Goal: Information Seeking & Learning: Check status

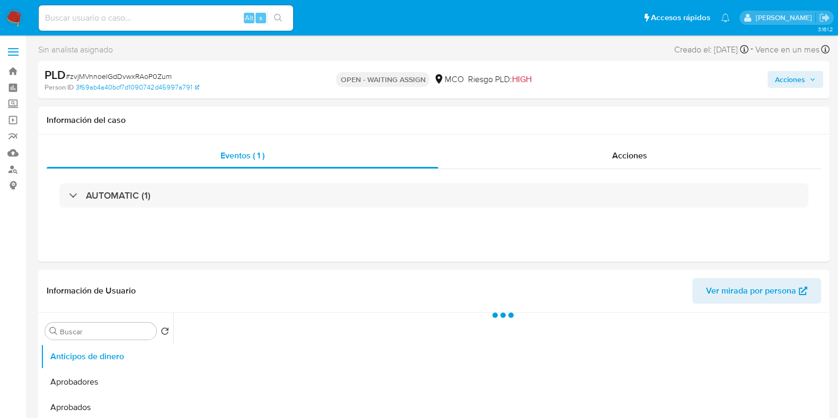
select select "10"
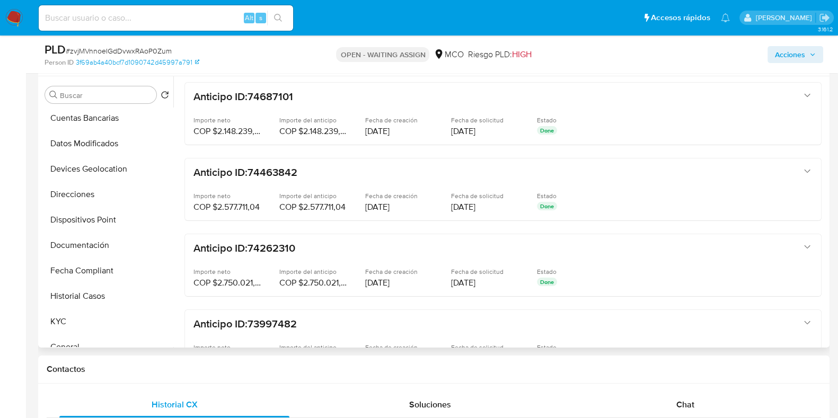
scroll to position [264, 0]
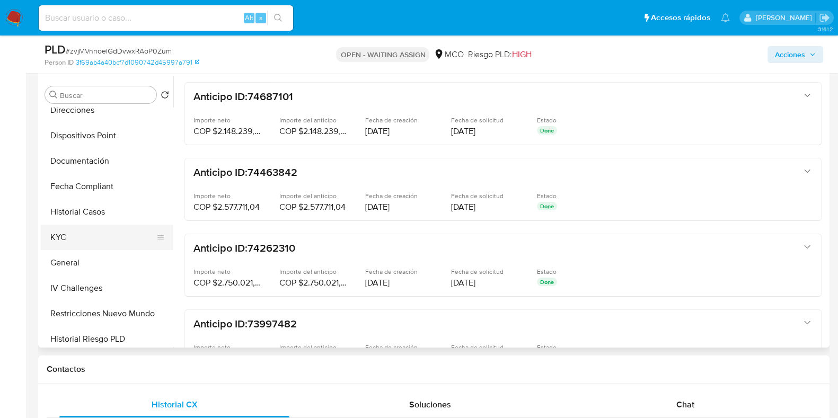
click at [61, 236] on button "KYC" at bounding box center [103, 237] width 124 height 25
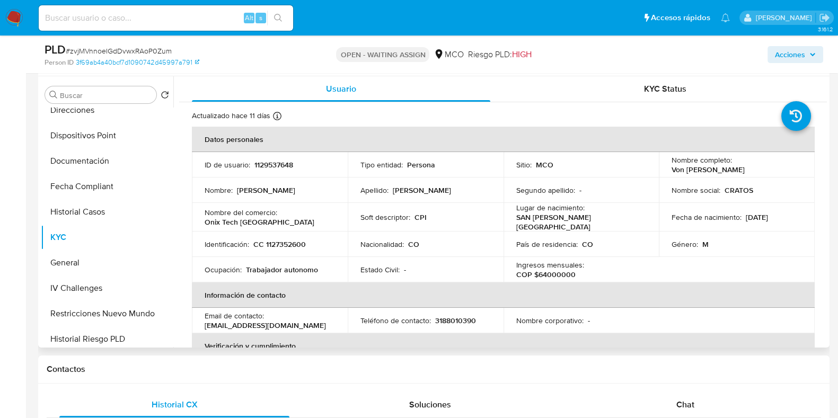
click at [280, 165] on p "1129537648" at bounding box center [273, 165] width 39 height 10
copy p "1129537648"
click at [276, 164] on p "1129537648" at bounding box center [273, 165] width 39 height 10
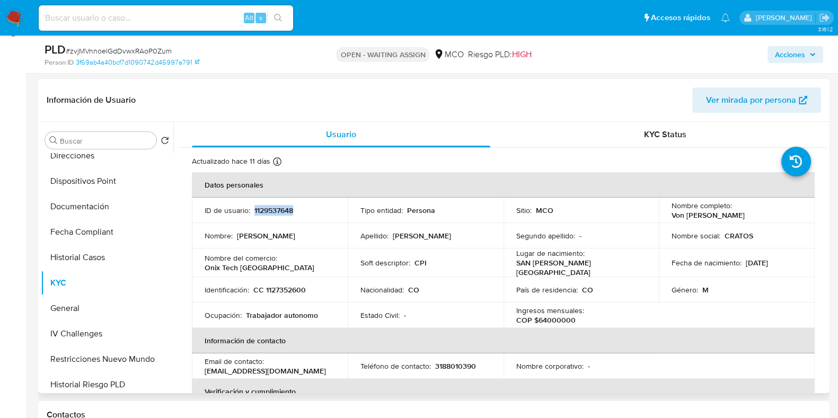
scroll to position [132, 0]
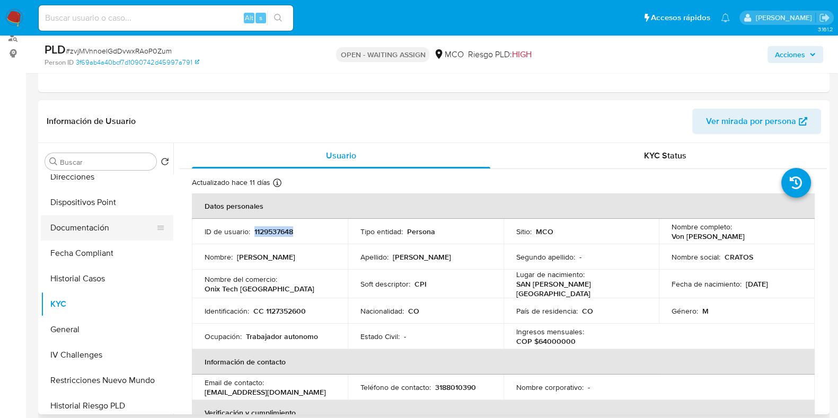
click at [98, 225] on button "Documentación" at bounding box center [103, 227] width 124 height 25
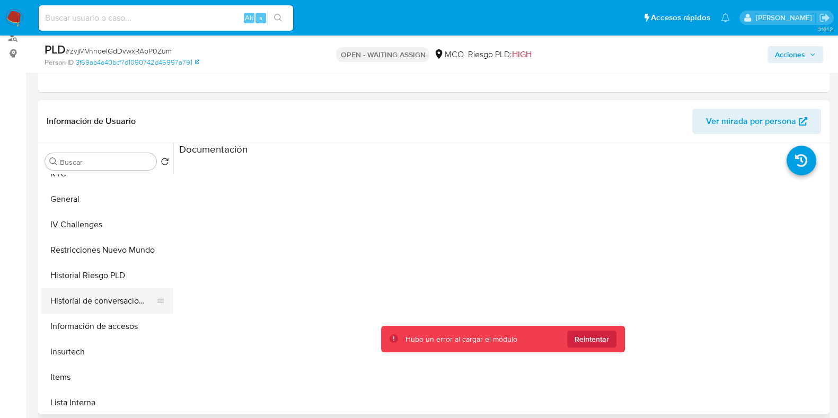
scroll to position [382, 0]
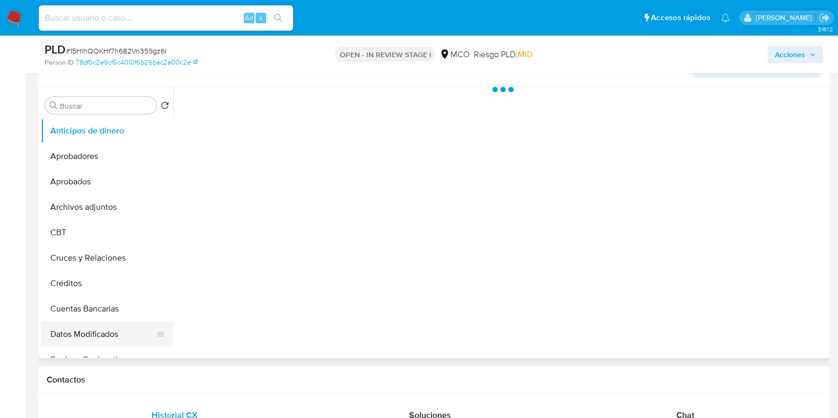
select select "10"
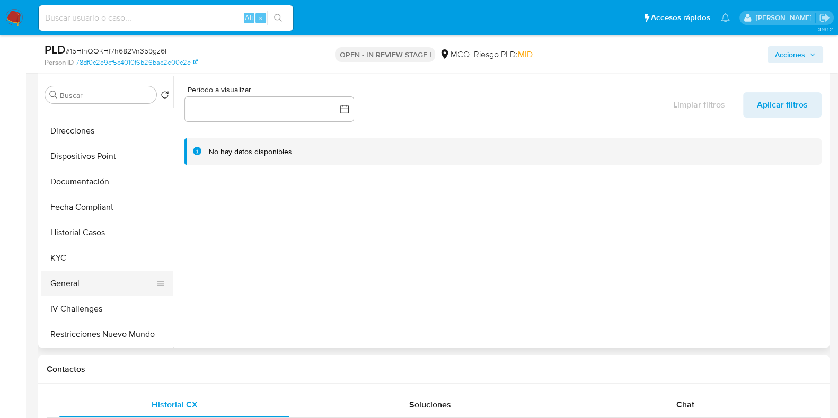
scroll to position [264, 0]
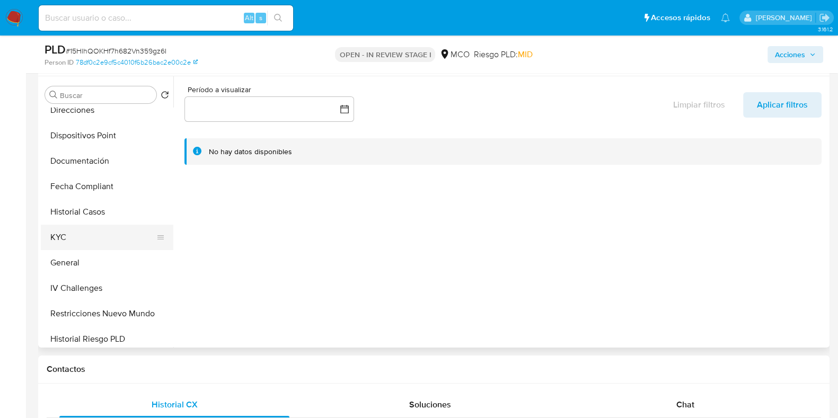
click at [66, 242] on button "KYC" at bounding box center [103, 237] width 124 height 25
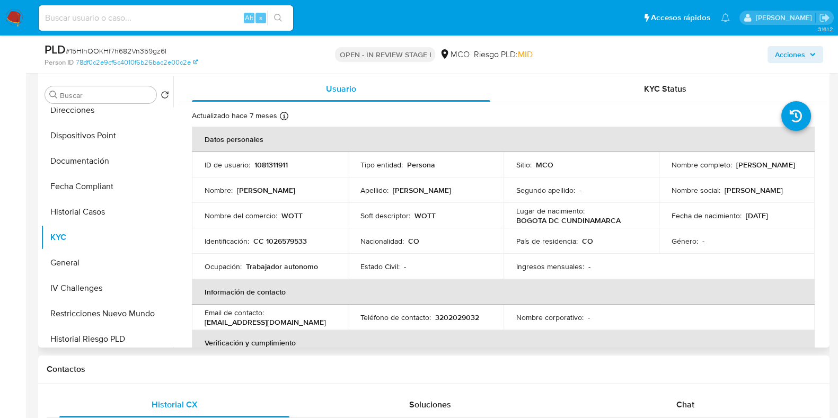
click at [269, 165] on p "1081311911" at bounding box center [270, 165] width 33 height 10
copy p "1081311911"
